Goal: Task Accomplishment & Management: Manage account settings

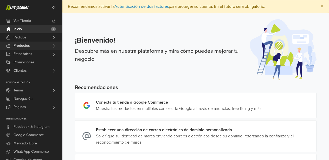
click at [35, 44] on link "Productos" at bounding box center [31, 46] width 62 height 8
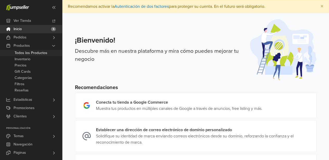
click at [35, 53] on span "Todos los Productos" at bounding box center [31, 53] width 33 height 6
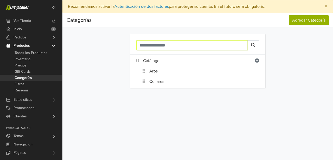
click at [196, 47] on input "text" at bounding box center [191, 45] width 111 height 10
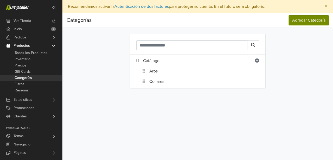
click at [294, 23] on button "Agregar Categoría" at bounding box center [308, 20] width 40 height 10
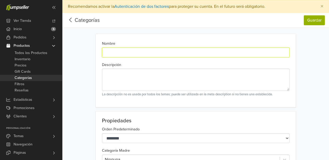
click at [159, 56] on input "Nombre" at bounding box center [195, 53] width 187 height 10
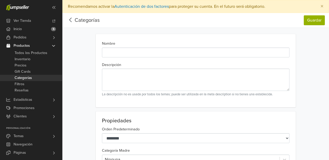
click at [72, 20] on icon at bounding box center [71, 20] width 8 height 6
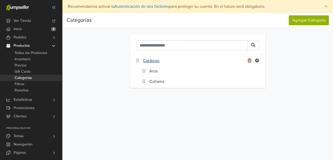
click at [152, 62] on link "Catálogo" at bounding box center [151, 61] width 16 height 6
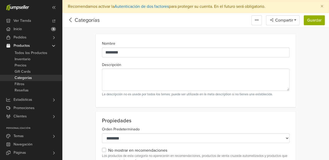
click at [72, 21] on icon at bounding box center [71, 20] width 8 height 6
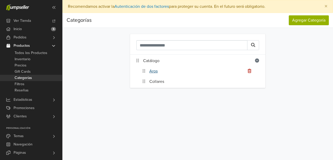
click at [154, 72] on link "Aros" at bounding box center [153, 71] width 8 height 6
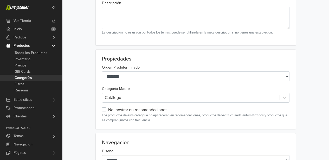
scroll to position [63, 0]
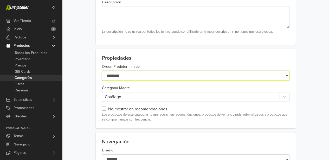
click at [286, 77] on select "**********" at bounding box center [195, 76] width 187 height 10
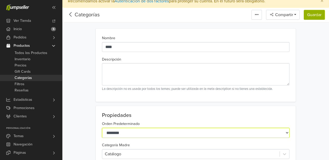
scroll to position [13, 0]
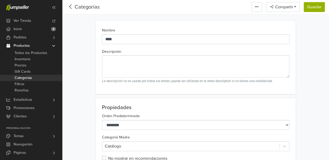
click at [73, 8] on icon at bounding box center [71, 6] width 8 height 6
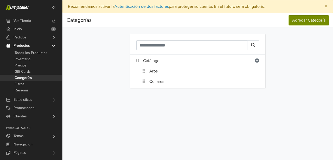
click at [299, 21] on button "Agregar Categoría" at bounding box center [308, 20] width 40 height 10
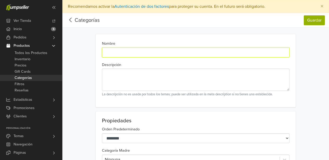
click at [141, 52] on input "Nombre" at bounding box center [195, 53] width 187 height 10
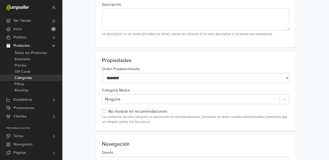
scroll to position [65, 0]
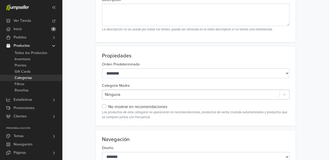
type input "**********"
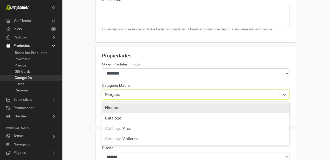
click at [155, 93] on div at bounding box center [191, 94] width 172 height 7
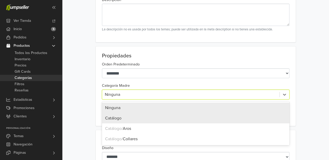
click at [148, 116] on div "Catálogo" at bounding box center [195, 118] width 187 height 10
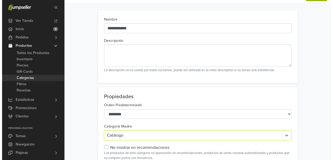
scroll to position [0, 0]
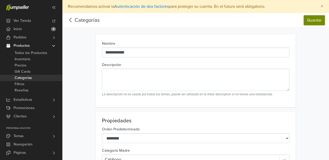
click at [318, 21] on button "Guardar" at bounding box center [314, 20] width 21 height 10
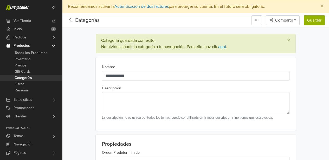
click at [71, 19] on icon at bounding box center [71, 20] width 8 height 6
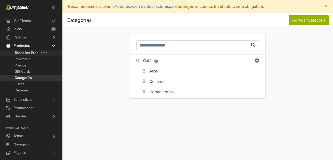
click at [29, 52] on span "Todos los Productos" at bounding box center [31, 53] width 33 height 6
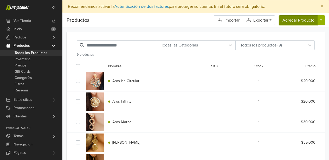
click at [292, 21] on button "Agregar Producto" at bounding box center [298, 20] width 39 height 10
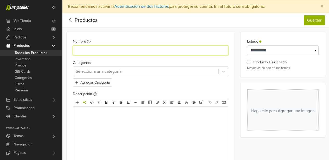
click at [99, 53] on input "Nombre" at bounding box center [150, 50] width 155 height 10
type input "**********"
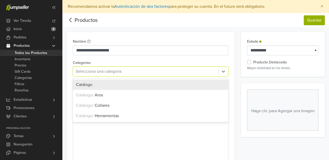
click at [145, 73] on div at bounding box center [146, 71] width 140 height 7
click at [142, 87] on div "Catálogo" at bounding box center [150, 85] width 149 height 6
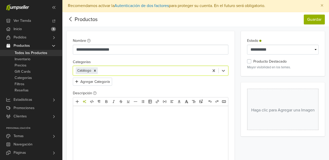
scroll to position [1, 0]
click at [99, 70] on input "text" at bounding box center [99, 70] width 1 height 6
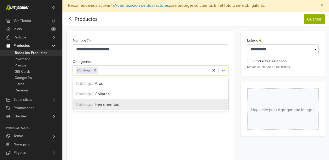
click at [101, 106] on span "Herramientas" at bounding box center [107, 104] width 24 height 5
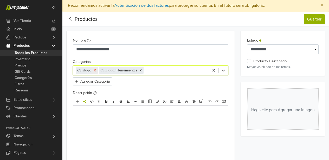
click at [95, 70] on icon "Remove [object Object]" at bounding box center [95, 71] width 4 height 4
click at [119, 71] on icon "Remove [object Object]" at bounding box center [118, 71] width 4 height 4
click at [183, 75] on div "Selecciona una categoría" at bounding box center [150, 70] width 155 height 10
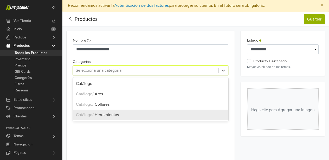
click at [159, 116] on div "Catálogo / Herramientas" at bounding box center [150, 115] width 149 height 6
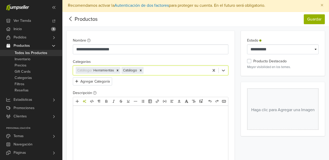
click at [106, 115] on p at bounding box center [150, 113] width 145 height 6
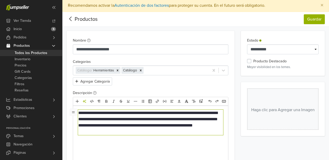
type textarea "**********"
click at [84, 102] on icon "Herramientas de IA" at bounding box center [84, 101] width 3 height 3
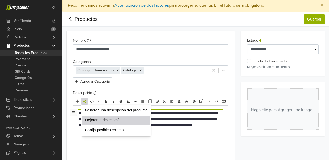
click at [96, 118] on span "Mejorar la descripción" at bounding box center [116, 119] width 63 height 5
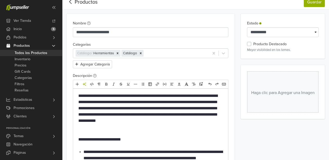
scroll to position [62, 0]
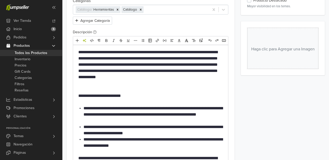
click at [150, 64] on p "**********" at bounding box center [150, 67] width 145 height 37
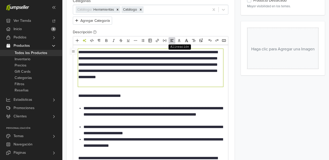
click at [172, 41] on icon "Alineación" at bounding box center [172, 40] width 4 height 4
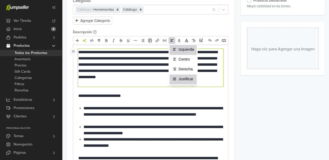
click at [181, 81] on span "Justificar" at bounding box center [186, 78] width 15 height 5
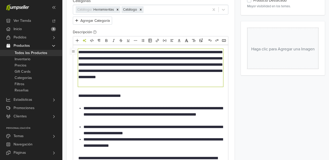
click at [138, 112] on li "**********" at bounding box center [152, 114] width 139 height 19
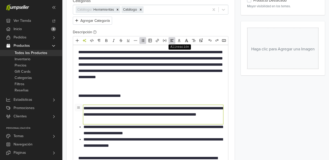
click at [171, 40] on icon "Alineación" at bounding box center [171, 40] width 3 height 2
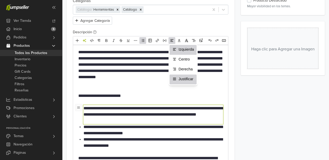
click at [184, 80] on span "Justificar" at bounding box center [186, 78] width 15 height 5
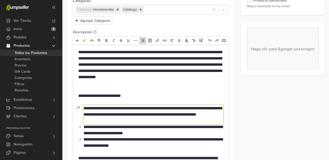
click at [154, 134] on li "**********" at bounding box center [152, 130] width 139 height 12
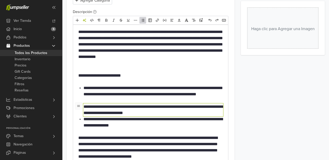
scroll to position [93, 0]
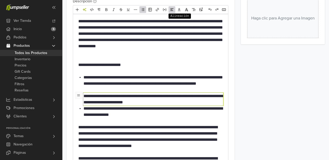
click at [171, 8] on icon "Alineación" at bounding box center [172, 10] width 4 height 4
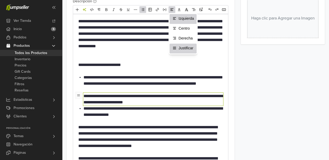
click at [185, 46] on span "Justificar" at bounding box center [186, 47] width 15 height 5
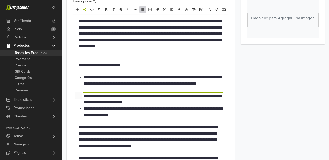
click at [139, 111] on li "**********" at bounding box center [152, 112] width 139 height 12
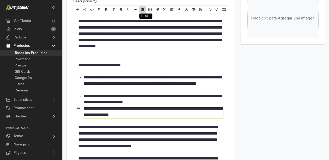
click at [142, 8] on icon "Lista" at bounding box center [142, 9] width 3 height 2
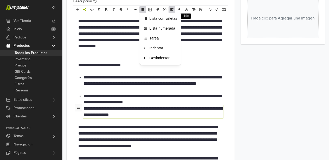
click at [171, 9] on icon "Alineación" at bounding box center [172, 10] width 4 height 4
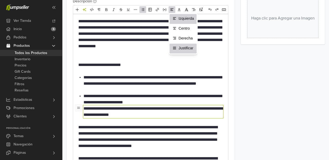
click at [180, 45] on li "Justificar" at bounding box center [182, 49] width 27 height 10
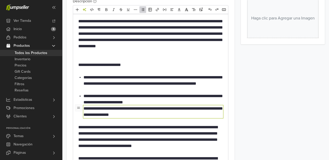
click at [133, 101] on li "**********" at bounding box center [152, 99] width 139 height 12
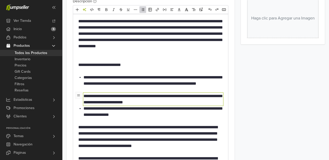
click at [124, 133] on p "**********" at bounding box center [150, 136] width 145 height 25
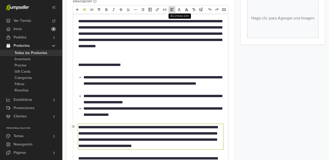
click at [174, 10] on icon "Alineación" at bounding box center [172, 10] width 4 height 4
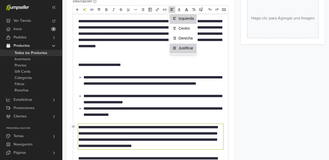
click at [180, 44] on li "Justificar" at bounding box center [182, 49] width 27 height 10
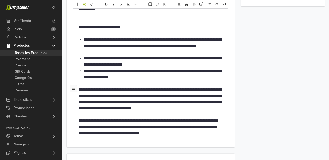
scroll to position [131, 0]
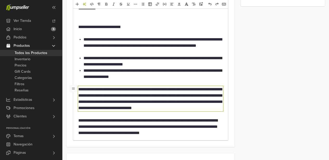
click at [148, 125] on p "**********" at bounding box center [150, 126] width 145 height 19
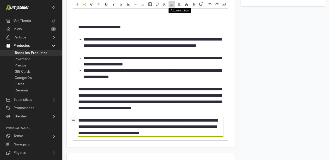
click at [172, 4] on icon "Alineación" at bounding box center [172, 4] width 4 height 4
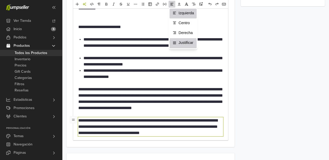
click at [181, 42] on span "Justificar" at bounding box center [186, 42] width 15 height 5
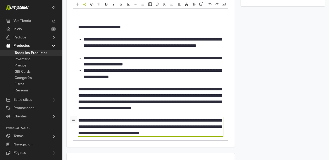
type textarea "**********"
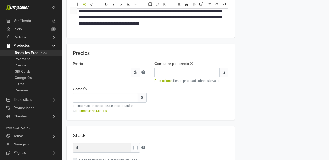
scroll to position [248, 0]
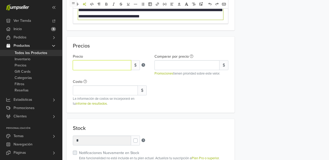
drag, startPoint x: 83, startPoint y: 67, endPoint x: 66, endPoint y: 65, distance: 17.7
type input "*****"
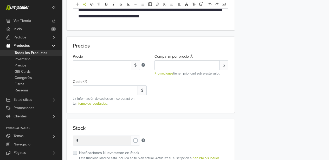
click at [174, 91] on div "Precio ***** $ Comparar por precio $ Promociones tienen prioridad sobre este va…" at bounding box center [150, 78] width 163 height 55
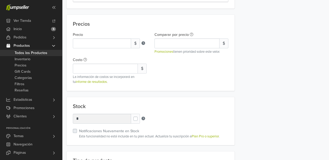
scroll to position [278, 0]
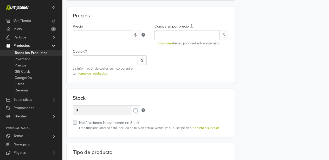
click at [140, 108] on label at bounding box center [140, 108] width 0 height 0
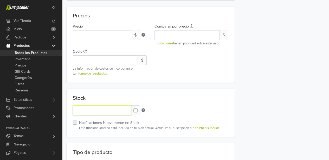
drag, startPoint x: 84, startPoint y: 112, endPoint x: 73, endPoint y: 111, distance: 11.5
click at [73, 111] on input "*" at bounding box center [102, 111] width 58 height 10
type input "*"
click at [182, 107] on div "Stock Units *" at bounding box center [150, 111] width 155 height 10
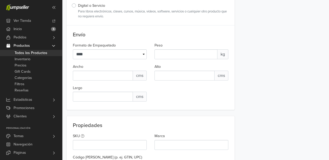
scroll to position [449, 0]
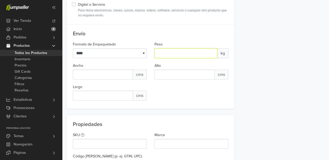
click at [213, 55] on input "*" at bounding box center [185, 53] width 63 height 10
type input "*"
click at [212, 52] on input "*" at bounding box center [185, 53] width 63 height 10
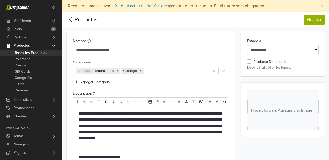
scroll to position [0, 0]
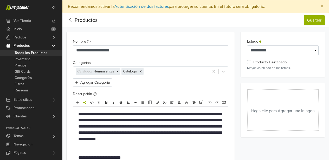
click at [288, 109] on button "Haga clic para Agregar una Imagen" at bounding box center [282, 110] width 71 height 42
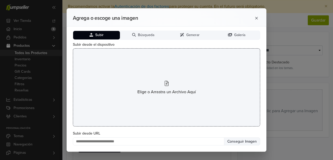
click at [167, 86] on icon at bounding box center [167, 83] width 4 height 5
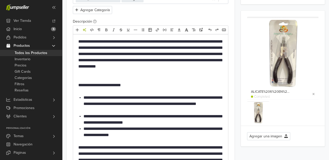
scroll to position [73, 0]
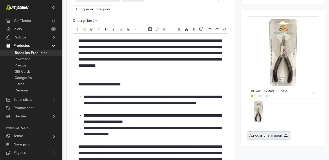
click at [266, 133] on button "Agregar una imagen" at bounding box center [268, 136] width 43 height 8
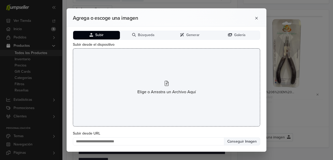
click at [169, 81] on div "Elige o Arrastra un Archivo Aquí" at bounding box center [166, 87] width 187 height 78
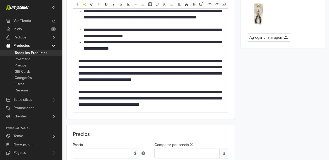
scroll to position [0, 0]
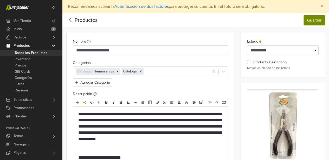
click at [313, 20] on button "Guardar" at bounding box center [314, 20] width 21 height 10
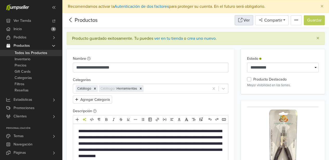
click at [240, 20] on icon at bounding box center [240, 20] width 4 height 4
click at [71, 19] on icon at bounding box center [71, 20] width 8 height 6
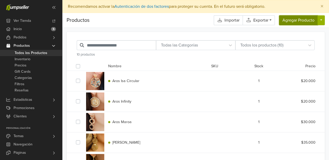
click at [295, 21] on button "Agregar Producto" at bounding box center [298, 20] width 39 height 10
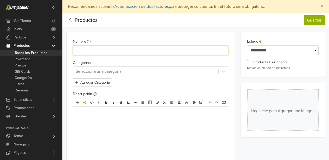
click at [113, 50] on input "Nombre" at bounding box center [150, 50] width 155 height 10
type input "**********"
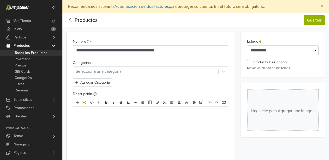
click at [210, 70] on div at bounding box center [146, 71] width 140 height 7
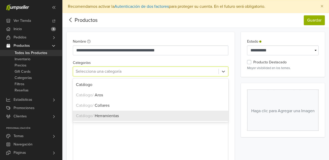
click at [182, 115] on div "Catálogo / Herramientas" at bounding box center [150, 116] width 149 height 6
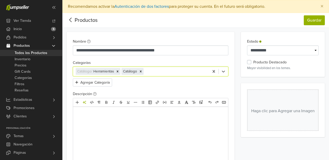
click at [92, 113] on p at bounding box center [150, 114] width 145 height 6
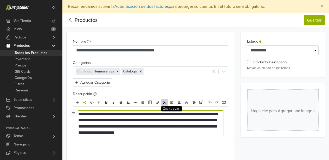
type textarea "**********"
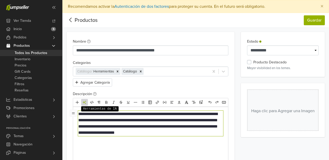
click at [86, 103] on icon "Herramientas de IA" at bounding box center [84, 102] width 3 height 3
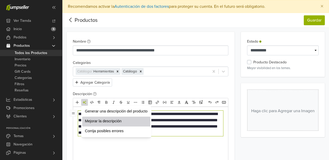
click at [103, 121] on span "Mejorar la descripción" at bounding box center [116, 121] width 63 height 5
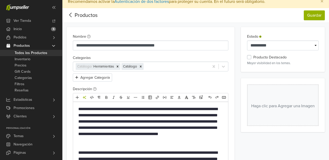
scroll to position [40, 0]
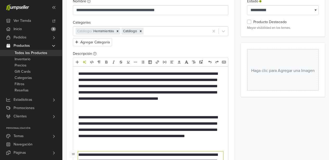
click at [163, 96] on p "**********" at bounding box center [150, 89] width 145 height 37
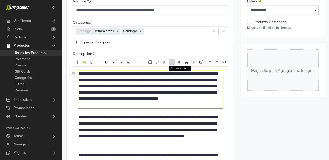
click at [171, 59] on span "Alineación" at bounding box center [171, 62] width 7 height 7
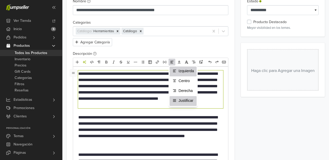
click at [183, 97] on li "Justificar" at bounding box center [182, 101] width 27 height 10
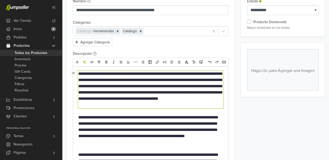
click at [174, 124] on p "**********" at bounding box center [150, 129] width 145 height 31
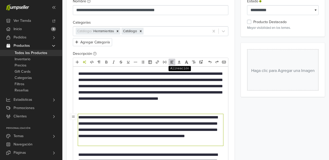
click at [171, 63] on icon "Alineación" at bounding box center [172, 62] width 4 height 4
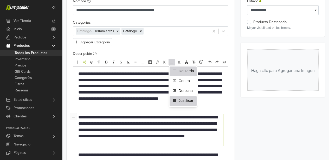
click at [188, 102] on span "Justificar" at bounding box center [186, 100] width 15 height 5
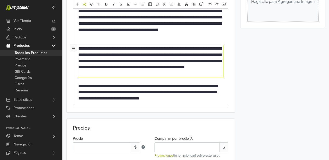
scroll to position [110, 0]
click at [183, 94] on p "**********" at bounding box center [150, 92] width 145 height 19
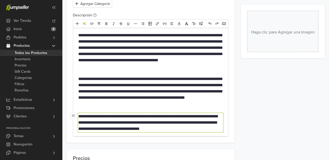
scroll to position [69, 0]
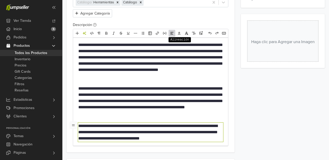
click at [171, 34] on icon "Alineación" at bounding box center [172, 33] width 4 height 4
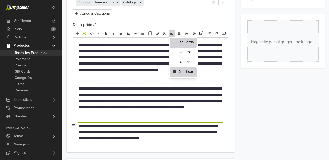
click at [182, 69] on span "Justificar" at bounding box center [186, 71] width 15 height 5
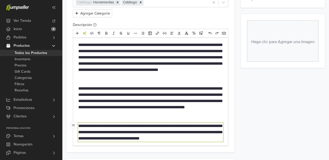
type textarea "**********"
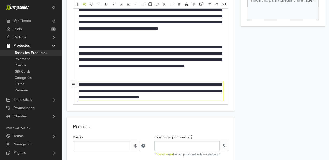
scroll to position [139, 0]
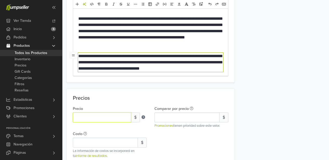
drag, startPoint x: 94, startPoint y: 119, endPoint x: 68, endPoint y: 118, distance: 25.3
click at [68, 118] on div "Precios Precio * $ Comparar por precio $ Promociones tienen prioridad sobre est…" at bounding box center [151, 127] width 168 height 76
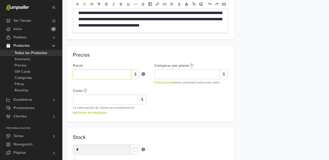
scroll to position [185, 0]
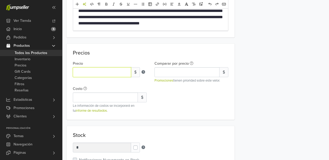
type input "*****"
click at [140, 145] on label at bounding box center [140, 145] width 0 height 0
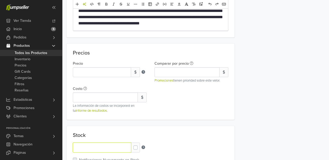
drag, startPoint x: 85, startPoint y: 147, endPoint x: 68, endPoint y: 146, distance: 17.2
click at [68, 146] on div "Stock Stock Units * Notificaciones Nuevamente en Stock Esta funcionalidad no es…" at bounding box center [151, 150] width 168 height 48
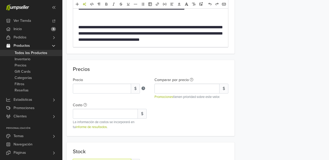
scroll to position [0, 0]
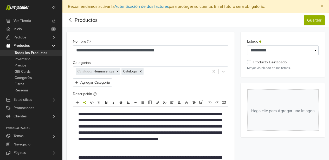
type input "*"
click at [253, 63] on label "Producto Destacado" at bounding box center [269, 63] width 33 height 6
click at [278, 107] on button "Haga clic para Agregar una Imagen" at bounding box center [282, 110] width 71 height 42
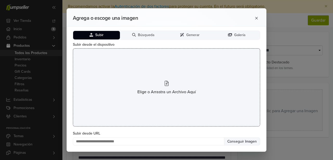
click at [170, 82] on div "Elige o Arrastra un Archivo Aquí" at bounding box center [166, 87] width 187 height 78
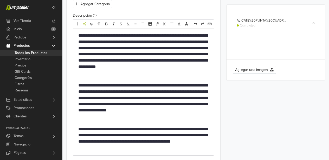
scroll to position [79, 0]
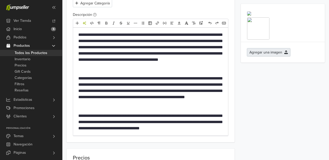
click at [264, 56] on button "Agregar una imagen" at bounding box center [268, 52] width 43 height 8
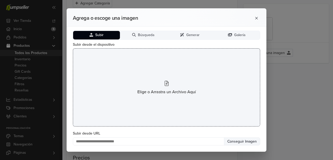
click at [160, 85] on div "Elige o Arrastra un Archivo Aquí" at bounding box center [166, 87] width 187 height 78
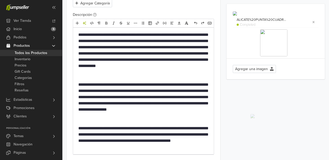
drag, startPoint x: 281, startPoint y: 116, endPoint x: 246, endPoint y: 116, distance: 34.8
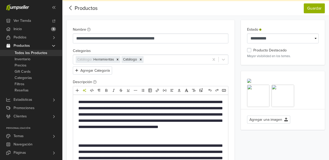
scroll to position [0, 0]
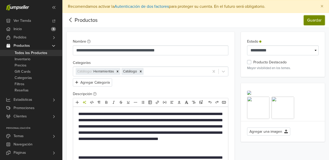
click at [312, 20] on button "Guardar" at bounding box center [314, 20] width 21 height 10
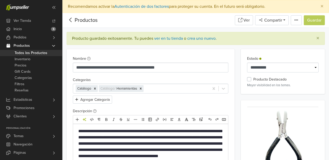
click at [71, 19] on icon at bounding box center [71, 20] width 8 height 6
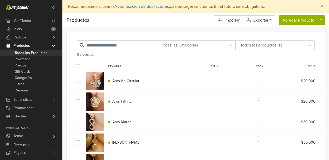
scroll to position [147, 0]
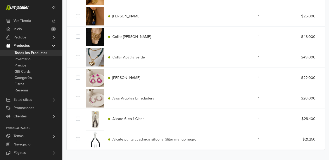
click at [142, 121] on div "Alicate 6 en 1 Gliter" at bounding box center [155, 119] width 103 height 6
click at [130, 119] on span "Alicate 6 en 1 Gliter" at bounding box center [127, 119] width 31 height 4
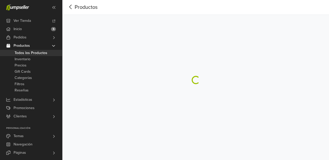
scroll to position [147, 0]
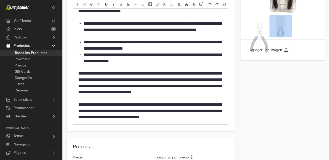
drag, startPoint x: 284, startPoint y: 34, endPoint x: 251, endPoint y: 33, distance: 33.0
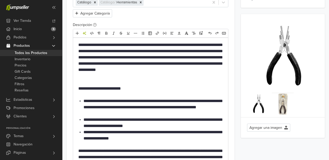
scroll to position [0, 0]
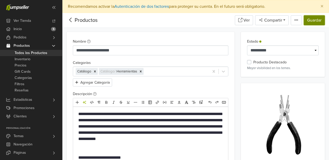
click at [313, 19] on button "Guardar" at bounding box center [314, 20] width 21 height 10
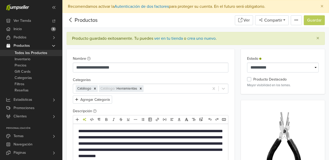
click at [80, 19] on div "Productos" at bounding box center [82, 20] width 31 height 8
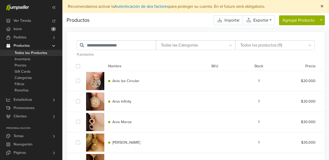
click at [322, 5] on span "×" at bounding box center [321, 7] width 3 height 8
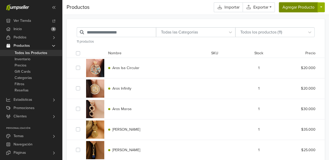
click at [288, 9] on button "Agregar Producto" at bounding box center [298, 7] width 39 height 10
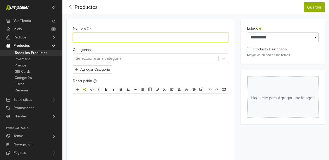
click at [108, 38] on input "Nombre" at bounding box center [150, 37] width 155 height 10
type input "**********"
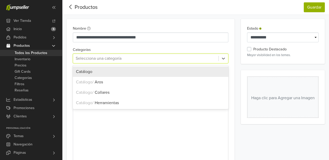
click at [122, 58] on div at bounding box center [146, 58] width 140 height 7
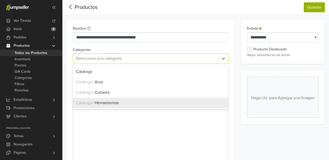
click at [115, 101] on span "Herramientas" at bounding box center [107, 102] width 24 height 5
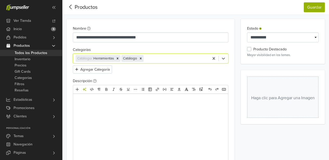
click at [89, 99] on p at bounding box center [150, 101] width 145 height 6
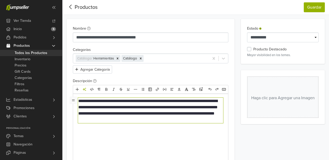
type textarea "**********"
click at [85, 89] on icon "Herramientas de IA" at bounding box center [84, 89] width 4 height 4
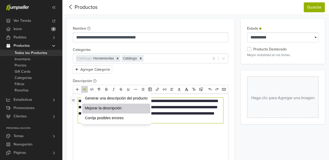
click at [104, 109] on span "Mejorar la descripción" at bounding box center [116, 108] width 63 height 5
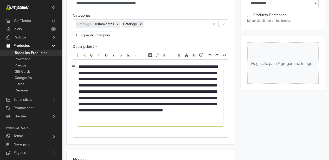
scroll to position [34, 0]
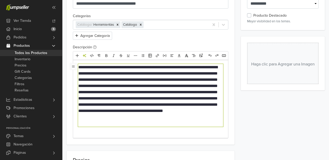
click at [156, 92] on p "**********" at bounding box center [150, 95] width 145 height 62
click at [170, 57] on icon "Alineación" at bounding box center [172, 56] width 4 height 4
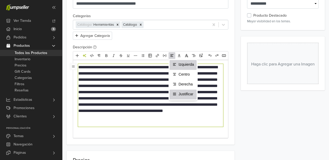
click at [183, 91] on li "Justificar" at bounding box center [182, 95] width 27 height 10
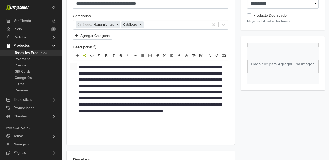
type textarea "**********"
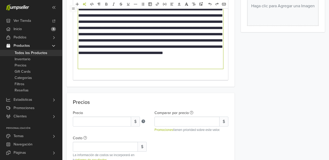
scroll to position [104, 0]
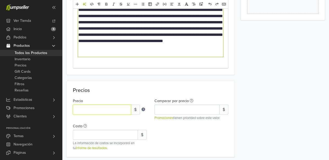
click at [108, 108] on input "*" at bounding box center [102, 110] width 58 height 10
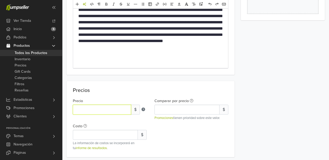
drag, startPoint x: 89, startPoint y: 111, endPoint x: 73, endPoint y: 111, distance: 16.6
click at [73, 111] on div "Precio * $" at bounding box center [110, 109] width 82 height 23
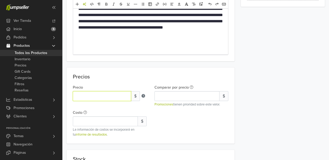
scroll to position [144, 0]
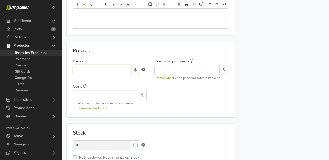
type input "*****"
click at [140, 143] on label at bounding box center [140, 143] width 0 height 0
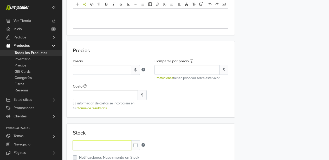
drag, startPoint x: 99, startPoint y: 144, endPoint x: 68, endPoint y: 145, distance: 31.2
click at [68, 145] on div "Stock Stock Units * Notificaciones Nuevamente en Stock Esta funcionalidad no es…" at bounding box center [151, 148] width 168 height 48
type input "*"
click at [197, 143] on div "Stock Units *" at bounding box center [150, 145] width 155 height 10
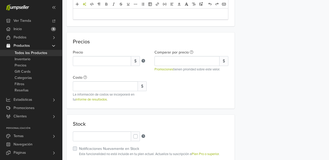
scroll to position [0, 0]
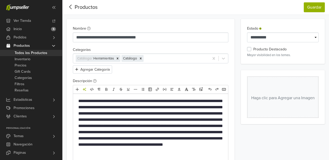
click at [253, 49] on label "Producto Destacado" at bounding box center [269, 50] width 33 height 6
click at [277, 98] on button "Haga clic para Agregar una Imagen" at bounding box center [282, 97] width 71 height 42
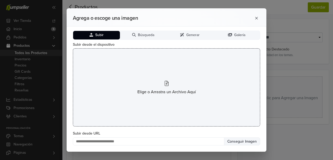
click at [166, 82] on icon at bounding box center [167, 83] width 4 height 5
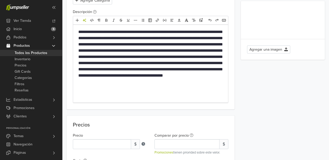
scroll to position [71, 0]
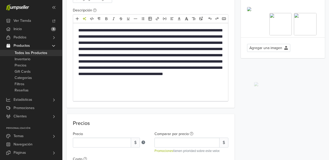
drag, startPoint x: 308, startPoint y: 96, endPoint x: 249, endPoint y: 95, distance: 59.5
drag, startPoint x: 304, startPoint y: 94, endPoint x: 260, endPoint y: 91, distance: 44.5
click at [251, 11] on img at bounding box center [249, 9] width 4 height 4
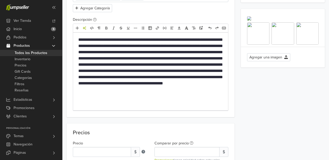
scroll to position [19, 0]
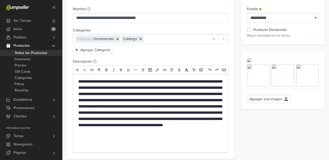
click at [251, 62] on img at bounding box center [249, 60] width 4 height 4
click at [272, 87] on div at bounding box center [282, 75] width 22 height 22
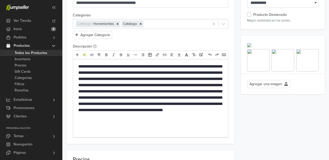
scroll to position [38, 0]
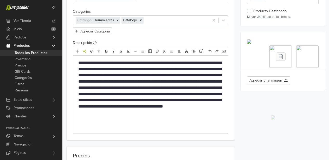
drag, startPoint x: 281, startPoint y: 130, endPoint x: 263, endPoint y: 130, distance: 18.5
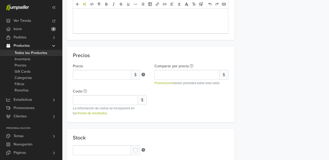
scroll to position [0, 0]
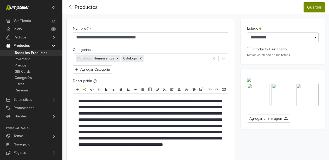
click at [313, 5] on button "Guardar" at bounding box center [314, 7] width 21 height 10
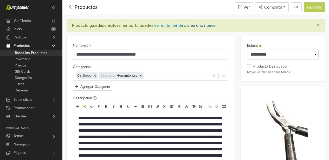
click at [202, 26] on link "crea uno nuevo" at bounding box center [201, 25] width 28 height 5
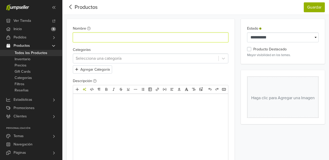
click at [94, 37] on input "Nombre" at bounding box center [150, 37] width 155 height 10
paste input "**********"
type input "**********"
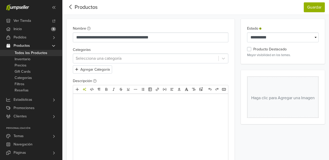
click at [123, 60] on div at bounding box center [146, 58] width 140 height 7
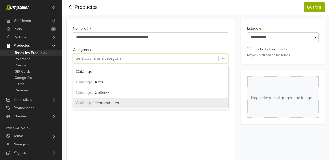
click at [114, 101] on span "Herramientas" at bounding box center [107, 102] width 24 height 5
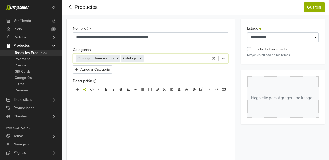
click at [103, 99] on p at bounding box center [150, 101] width 145 height 6
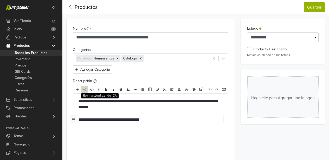
click at [84, 88] on icon "Herramientas de IA" at bounding box center [84, 89] width 3 height 3
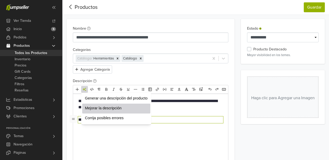
click at [99, 107] on span "Mejorar la descripción" at bounding box center [116, 108] width 63 height 5
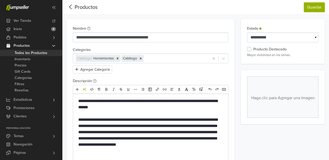
type textarea "**********"
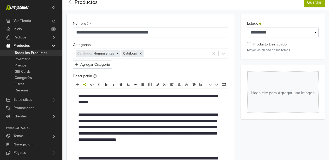
scroll to position [5, 0]
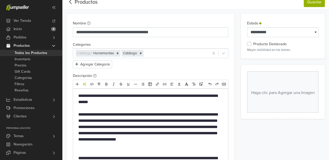
click at [169, 120] on p "**********" at bounding box center [150, 129] width 145 height 37
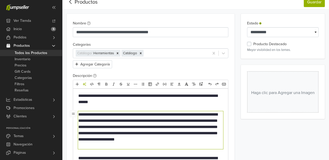
click at [177, 111] on div "**********" at bounding box center [150, 155] width 155 height 133
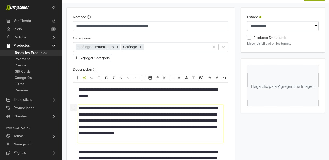
click at [73, 106] on icon "Alternar" at bounding box center [73, 108] width 4 height 4
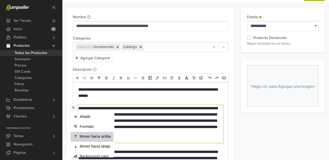
scroll to position [95, 0]
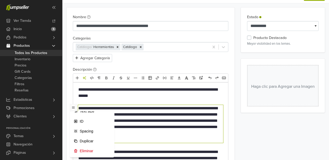
drag, startPoint x: 91, startPoint y: 150, endPoint x: 96, endPoint y: 150, distance: 4.4
click at [91, 150] on span "Eliminar" at bounding box center [95, 150] width 31 height 5
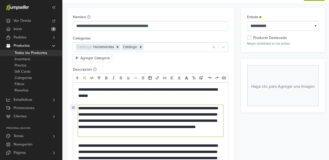
click at [74, 108] on icon "Alternar" at bounding box center [73, 108] width 4 height 4
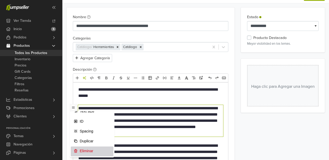
click at [94, 149] on span "Eliminar" at bounding box center [95, 150] width 31 height 5
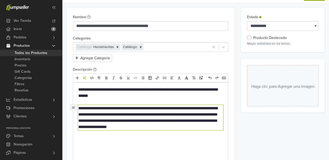
click at [73, 108] on icon "Alternar" at bounding box center [73, 108] width 3 height 2
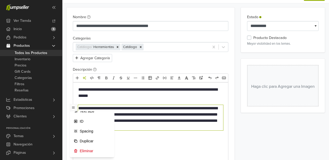
click at [95, 150] on span "Eliminar" at bounding box center [95, 150] width 31 height 5
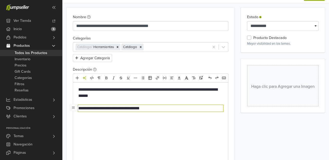
click at [78, 108] on p "**********" at bounding box center [150, 108] width 145 height 6
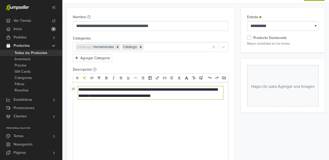
type textarea "**********"
click at [83, 80] on icon "Herramientas de IA" at bounding box center [84, 78] width 4 height 4
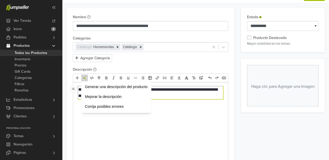
scroll to position [0, 0]
click at [91, 95] on span "Mejorar la descripción" at bounding box center [116, 96] width 63 height 5
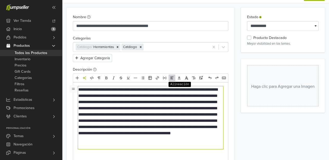
click at [170, 79] on icon "Alineación" at bounding box center [172, 78] width 4 height 4
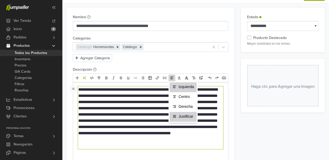
click at [188, 115] on span "Justificar" at bounding box center [186, 116] width 15 height 5
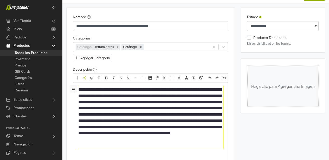
type textarea "**********"
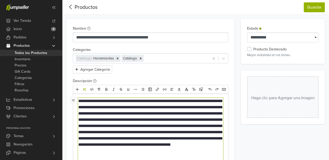
click at [253, 50] on label "Producto Destacado" at bounding box center [269, 50] width 33 height 6
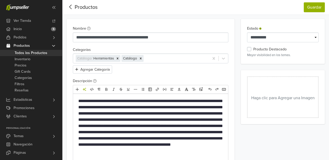
click at [275, 100] on button "Haga clic para Agregar una Imagen" at bounding box center [282, 97] width 71 height 42
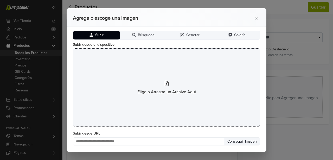
click at [167, 81] on icon at bounding box center [167, 83] width 4 height 5
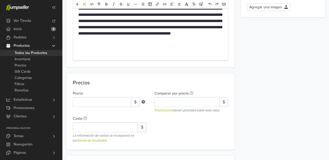
scroll to position [120, 0]
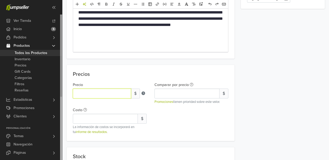
drag, startPoint x: 85, startPoint y: 94, endPoint x: 62, endPoint y: 94, distance: 23.1
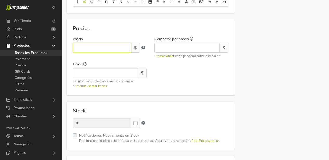
scroll to position [200, 0]
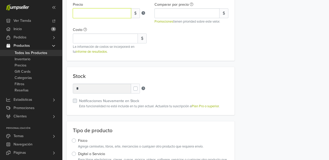
type input "*****"
click at [140, 86] on label at bounding box center [140, 86] width 0 height 0
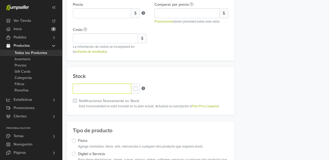
drag, startPoint x: 86, startPoint y: 88, endPoint x: 70, endPoint y: 88, distance: 15.6
click at [70, 88] on div "Stock Stock Units * Notificaciones Nuevamente en Stock Esta funcionalidad no es…" at bounding box center [151, 91] width 168 height 48
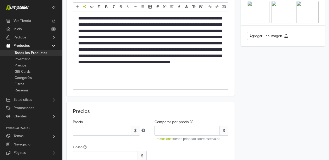
scroll to position [0, 0]
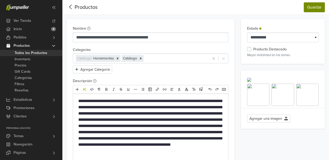
type input "*"
click at [308, 10] on button "Guardar" at bounding box center [314, 7] width 21 height 10
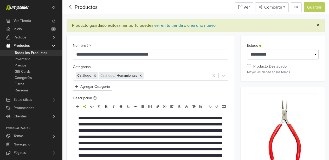
click at [318, 25] on span "×" at bounding box center [317, 26] width 3 height 8
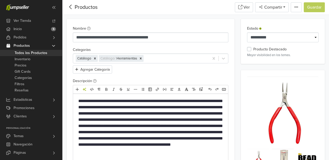
click at [69, 6] on icon at bounding box center [71, 7] width 8 height 6
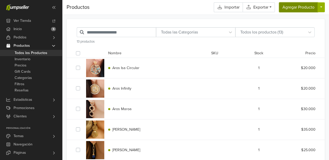
click at [290, 9] on button "Agregar Producto" at bounding box center [298, 7] width 39 height 10
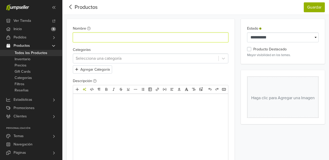
click at [123, 37] on input "Nombre" at bounding box center [150, 37] width 155 height 10
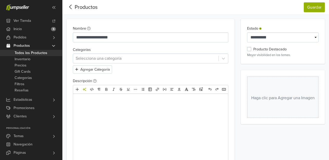
click at [127, 59] on div at bounding box center [146, 58] width 140 height 7
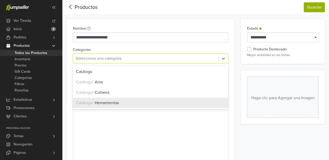
click at [120, 100] on div "Catálogo / Herramientas" at bounding box center [150, 103] width 149 height 6
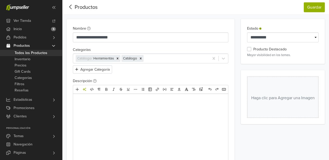
click at [94, 102] on p at bounding box center [150, 101] width 145 height 6
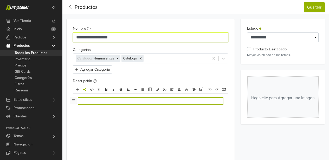
click at [97, 37] on input "**********" at bounding box center [150, 37] width 155 height 10
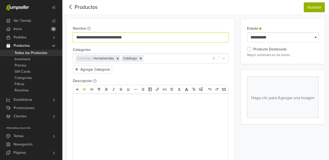
type input "**********"
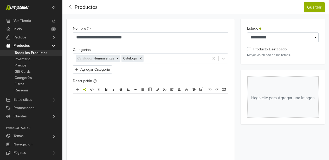
click at [82, 102] on p "﻿" at bounding box center [150, 101] width 145 height 6
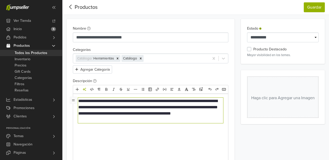
type textarea "**********"
click at [85, 91] on icon "Herramientas de IA" at bounding box center [84, 89] width 4 height 4
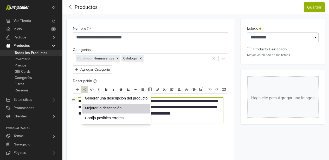
click at [103, 110] on span "Mejorar la descripción" at bounding box center [116, 108] width 63 height 5
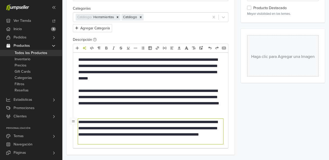
scroll to position [15, 0]
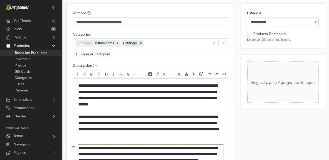
click at [161, 99] on p "**********" at bounding box center [150, 95] width 145 height 25
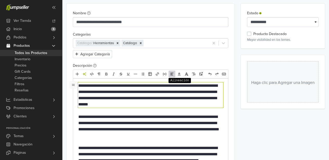
click at [170, 72] on icon "Alineación" at bounding box center [172, 74] width 4 height 4
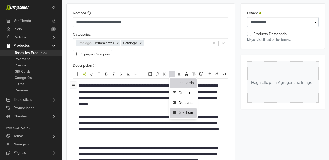
click at [184, 111] on span "Justificar" at bounding box center [186, 112] width 15 height 5
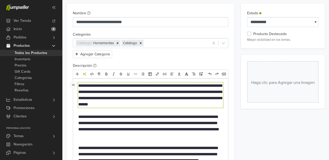
click at [169, 123] on p "**********" at bounding box center [150, 126] width 145 height 25
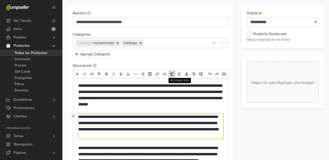
click at [173, 75] on icon "Alineación" at bounding box center [172, 74] width 4 height 4
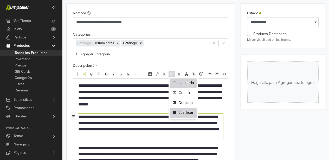
click at [183, 111] on span "Justificar" at bounding box center [186, 112] width 15 height 5
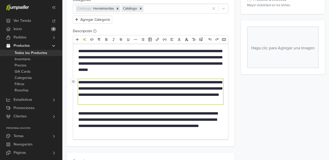
scroll to position [50, 0]
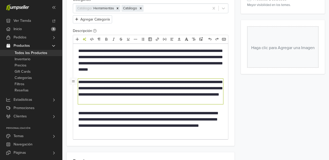
click at [179, 120] on p "**********" at bounding box center [150, 122] width 145 height 25
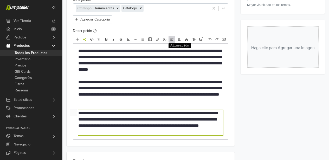
click at [172, 41] on icon "Alineación" at bounding box center [172, 39] width 4 height 4
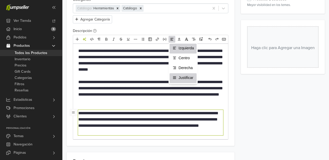
click at [177, 76] on label "Justificar" at bounding box center [183, 77] width 22 height 5
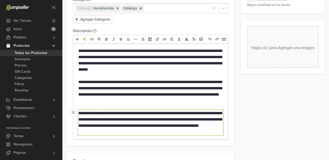
type textarea "**********"
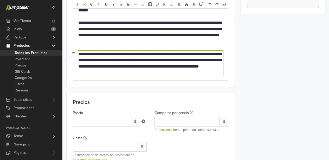
scroll to position [110, 0]
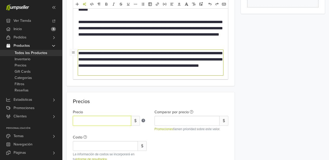
click at [103, 118] on input "*" at bounding box center [102, 121] width 58 height 10
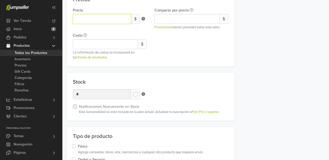
scroll to position [266, 0]
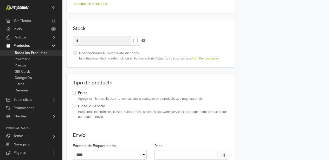
type input "*****"
click at [140, 38] on label at bounding box center [140, 38] width 0 height 0
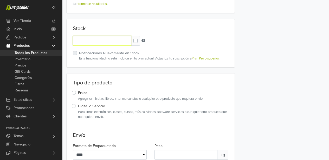
drag, startPoint x: 99, startPoint y: 41, endPoint x: 72, endPoint y: 41, distance: 26.8
click at [72, 41] on div "Stock Stock Units * Notificaciones Nuevamente en Stock Esta funcionalidad no es…" at bounding box center [151, 43] width 168 height 48
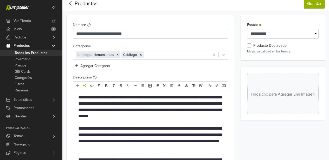
scroll to position [0, 0]
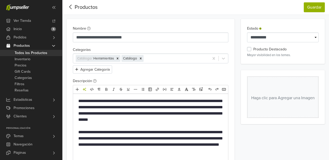
type input "*"
click at [253, 50] on label "Producto Destacado" at bounding box center [269, 50] width 33 height 6
click at [281, 95] on button "Haga clic para Agregar una Imagen" at bounding box center [282, 97] width 71 height 42
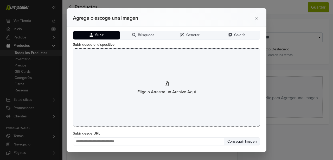
click at [162, 82] on div "Elige o Arrastra un Archivo Aquí" at bounding box center [166, 87] width 187 height 78
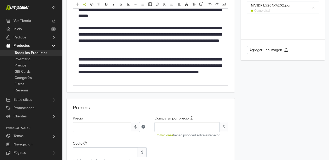
scroll to position [128, 0]
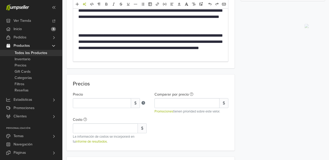
drag, startPoint x: 262, startPoint y: 38, endPoint x: 308, endPoint y: 36, distance: 45.8
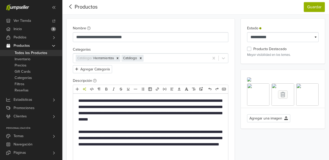
scroll to position [0, 0]
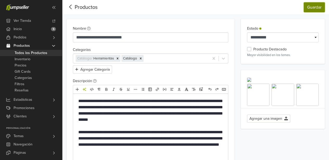
click at [311, 8] on button "Guardar" at bounding box center [314, 7] width 21 height 10
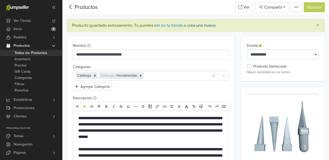
click at [197, 24] on link "crea uno nuevo" at bounding box center [201, 25] width 28 height 5
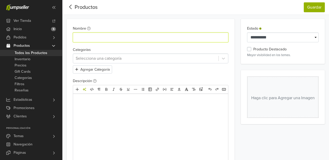
click at [104, 36] on input "Nombre" at bounding box center [150, 37] width 155 height 10
type input "**********"
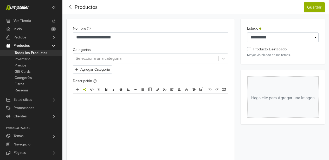
click at [108, 59] on div at bounding box center [146, 58] width 140 height 7
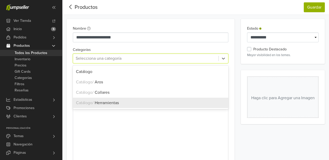
click at [115, 103] on span "Herramientas" at bounding box center [107, 102] width 24 height 5
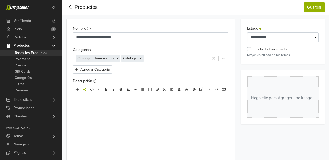
click at [92, 102] on p at bounding box center [150, 101] width 145 height 6
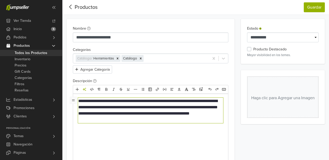
type textarea "**********"
click at [85, 90] on icon "Herramientas de IA" at bounding box center [84, 89] width 4 height 4
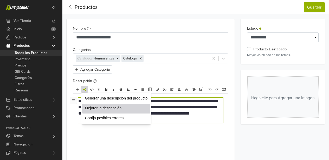
click at [129, 108] on span "Mejorar la descripción" at bounding box center [116, 108] width 63 height 5
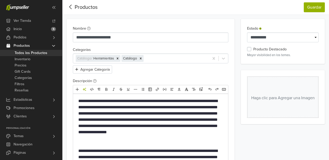
click at [129, 119] on p "**********" at bounding box center [150, 120] width 145 height 44
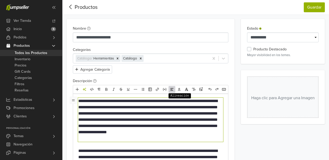
click at [173, 90] on icon "Alineación" at bounding box center [172, 89] width 4 height 4
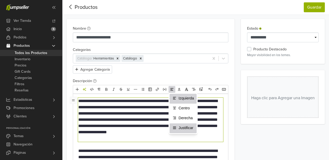
click at [183, 128] on span "Justificar" at bounding box center [186, 127] width 15 height 5
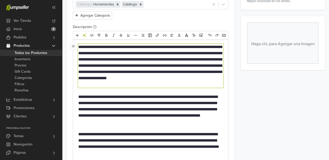
scroll to position [56, 0]
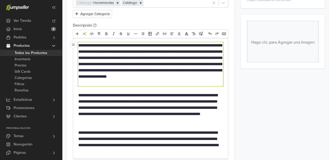
click at [161, 114] on p "**********" at bounding box center [150, 107] width 145 height 31
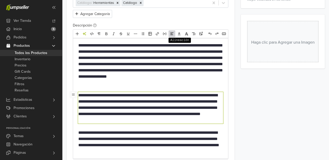
click at [170, 35] on icon "Alineación" at bounding box center [172, 34] width 4 height 4
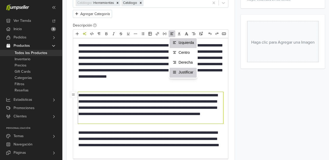
click at [181, 68] on li "Justificar" at bounding box center [182, 73] width 27 height 10
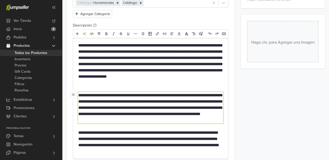
click at [156, 139] on p "**********" at bounding box center [150, 142] width 145 height 25
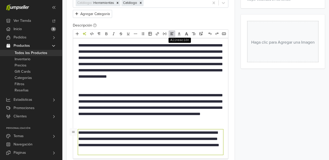
click at [172, 35] on icon "Alineación" at bounding box center [171, 33] width 3 height 2
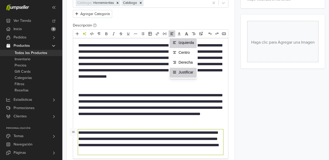
click at [177, 69] on li "Justificar" at bounding box center [182, 73] width 27 height 10
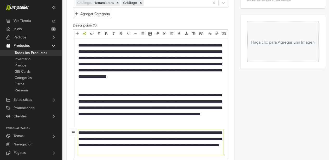
type textarea "**********"
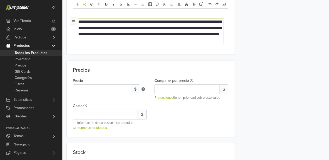
scroll to position [166, 0]
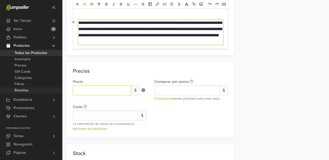
drag, startPoint x: 100, startPoint y: 91, endPoint x: 59, endPoint y: 89, distance: 41.1
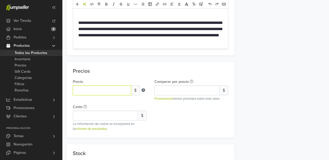
type input "*****"
click at [174, 121] on div "Precio ***** $ Comparar por precio $ Promociones tienen prioridad sobre este va…" at bounding box center [150, 103] width 163 height 55
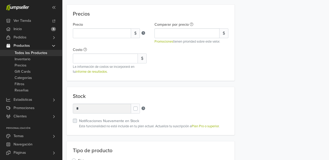
scroll to position [232, 0]
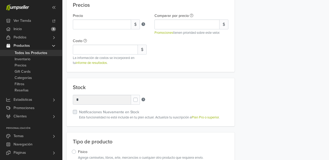
click at [140, 97] on label at bounding box center [140, 97] width 0 height 0
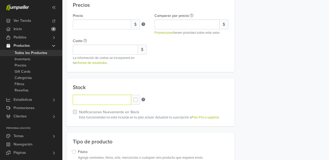
drag, startPoint x: 83, startPoint y: 100, endPoint x: 68, endPoint y: 100, distance: 14.6
click at [68, 100] on div "Stock Stock Units * Notificaciones Nuevamente en Stock Esta funcionalidad no es…" at bounding box center [151, 102] width 168 height 48
type input "*"
click at [187, 107] on div "Stock Stock Units * Notificaciones Nuevamente en Stock Esta funcionalidad no es…" at bounding box center [151, 102] width 168 height 48
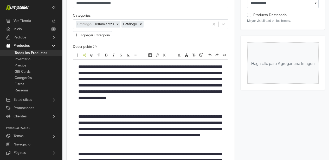
scroll to position [0, 0]
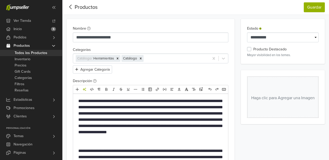
click at [253, 49] on label "Producto Destacado" at bounding box center [269, 50] width 33 height 6
click at [281, 97] on button "Haga clic para Agregar una Imagen" at bounding box center [282, 97] width 71 height 42
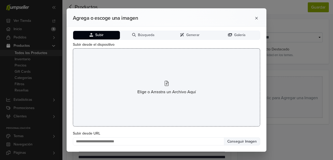
click at [156, 81] on div "Elige o Arrastra un Archivo Aquí" at bounding box center [166, 87] width 187 height 78
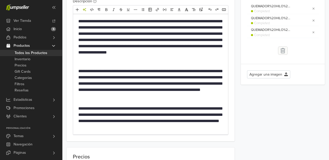
scroll to position [79, 0]
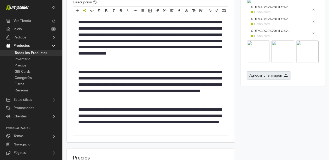
click at [272, 80] on button "Agregar una imagen" at bounding box center [268, 75] width 43 height 8
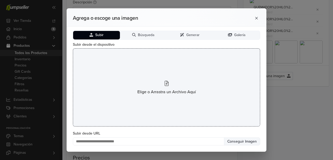
click at [170, 85] on div "Elige o Arrastra un Archivo Aquí" at bounding box center [166, 87] width 187 height 78
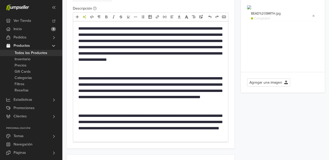
scroll to position [64, 0]
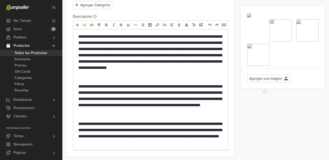
drag, startPoint x: 286, startPoint y: 104, endPoint x: 260, endPoint y: 103, distance: 26.5
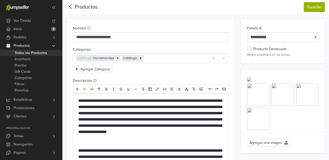
scroll to position [0, 0]
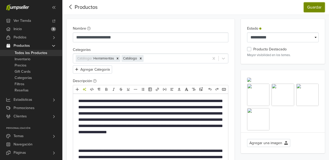
click at [309, 5] on button "Guardar" at bounding box center [314, 7] width 21 height 10
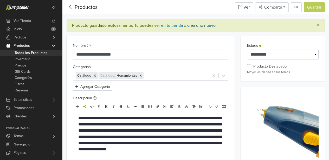
click at [206, 25] on link "crea uno nuevo" at bounding box center [201, 25] width 28 height 5
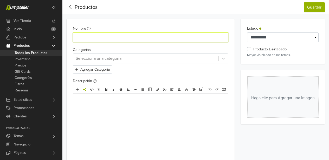
click at [97, 37] on input "Nombre" at bounding box center [150, 37] width 155 height 10
type input "**********"
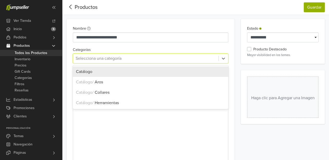
click at [122, 57] on div at bounding box center [146, 58] width 140 height 7
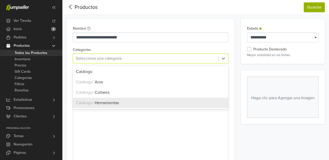
click at [114, 102] on span "Herramientas" at bounding box center [107, 102] width 24 height 5
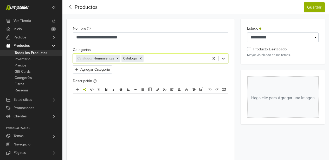
click at [98, 105] on div at bounding box center [150, 133] width 155 height 78
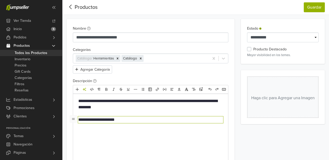
click at [79, 121] on p "**********" at bounding box center [150, 120] width 145 height 6
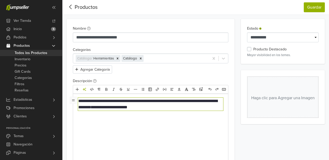
type textarea "**********"
click at [86, 90] on icon "Herramientas de IA" at bounding box center [84, 89] width 4 height 4
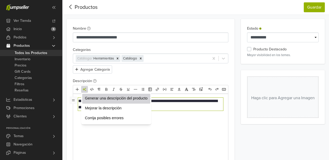
click at [98, 101] on span "Generar una descripción del producto" at bounding box center [116, 98] width 63 height 5
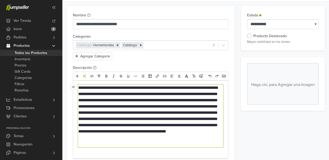
scroll to position [31, 0]
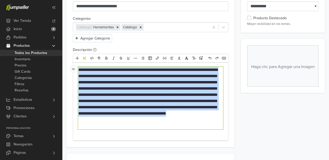
drag, startPoint x: 126, startPoint y: 125, endPoint x: 78, endPoint y: 70, distance: 72.8
click at [78, 70] on p "**********" at bounding box center [150, 98] width 145 height 62
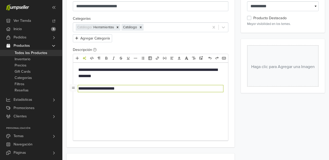
click at [78, 89] on p "**********" at bounding box center [150, 89] width 145 height 6
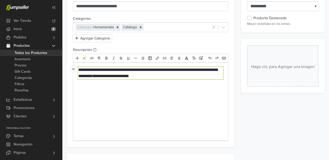
click at [78, 69] on div "**********" at bounding box center [150, 102] width 155 height 78
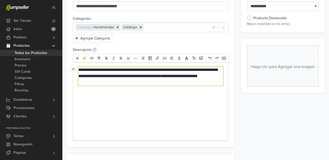
type textarea "**********"
click at [83, 58] on icon "Herramientas de IA" at bounding box center [84, 58] width 3 height 3
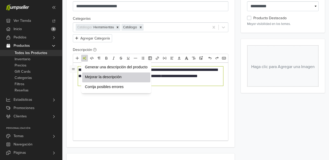
click at [96, 75] on span "Mejorar la descripción" at bounding box center [116, 76] width 63 height 5
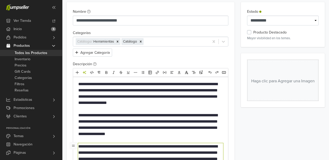
scroll to position [46, 0]
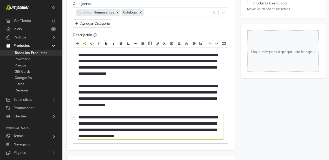
click at [135, 68] on p "**********" at bounding box center [150, 64] width 145 height 25
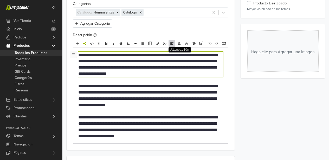
click at [171, 42] on icon "Alineación" at bounding box center [171, 43] width 3 height 2
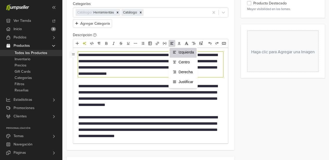
click at [176, 82] on label "Justificar" at bounding box center [183, 81] width 22 height 5
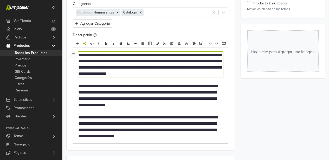
click at [153, 91] on p "**********" at bounding box center [150, 95] width 145 height 25
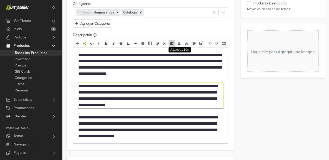
click at [172, 44] on icon "Alineación" at bounding box center [171, 43] width 3 height 2
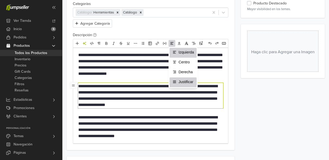
click at [175, 79] on li "Justificar" at bounding box center [182, 82] width 27 height 10
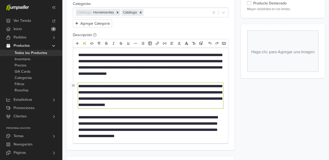
click at [158, 123] on p "**********" at bounding box center [150, 126] width 145 height 25
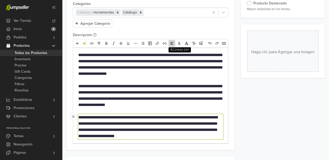
click at [171, 44] on icon "Alineación" at bounding box center [171, 43] width 3 height 2
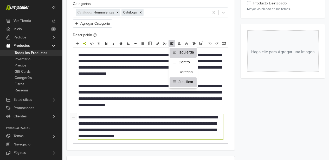
click at [179, 81] on span "Justificar" at bounding box center [186, 81] width 15 height 5
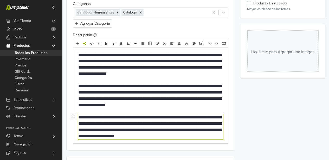
type textarea "**********"
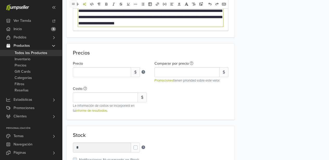
scroll to position [172, 0]
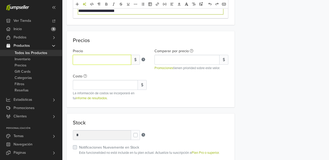
click at [99, 61] on input "*" at bounding box center [102, 60] width 58 height 10
drag, startPoint x: 84, startPoint y: 58, endPoint x: 71, endPoint y: 58, distance: 13.8
click at [71, 58] on div "Precio * $" at bounding box center [110, 59] width 82 height 23
type input "*****"
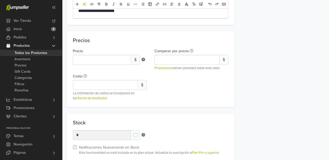
click at [140, 133] on label at bounding box center [140, 133] width 0 height 0
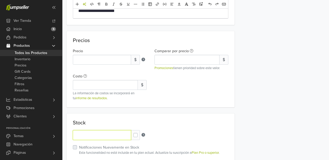
drag, startPoint x: 84, startPoint y: 135, endPoint x: 71, endPoint y: 135, distance: 13.5
click at [71, 135] on div "Stock Stock Units * Notificaciones Nuevamente en Stock Esta funcionalidad no es…" at bounding box center [151, 138] width 168 height 48
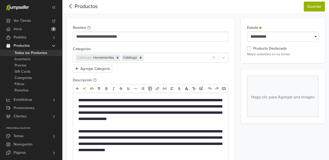
scroll to position [0, 0]
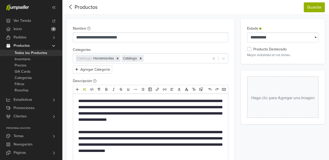
type input "*"
click at [253, 49] on label "Producto Destacado" at bounding box center [269, 50] width 33 height 6
click at [286, 96] on button "Haga clic para Agregar una Imagen" at bounding box center [282, 97] width 71 height 42
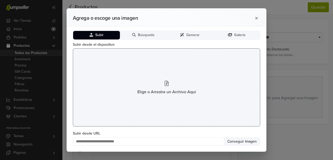
click at [164, 84] on div "Elige o Arrastra un Archivo Aquí" at bounding box center [166, 87] width 187 height 78
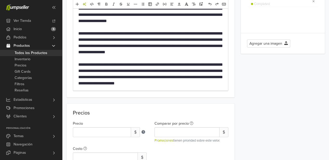
scroll to position [122, 0]
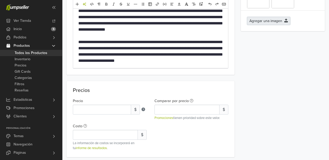
click at [264, 25] on button "Agregar una imagen" at bounding box center [268, 21] width 43 height 8
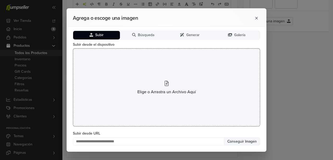
click at [161, 84] on div "Elige o Arrastra un Archivo Aquí" at bounding box center [166, 87] width 187 height 78
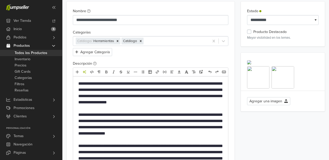
scroll to position [0, 0]
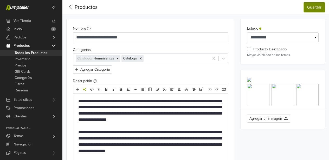
click at [309, 6] on button "Guardar" at bounding box center [314, 7] width 21 height 10
